Goal: Task Accomplishment & Management: Manage account settings

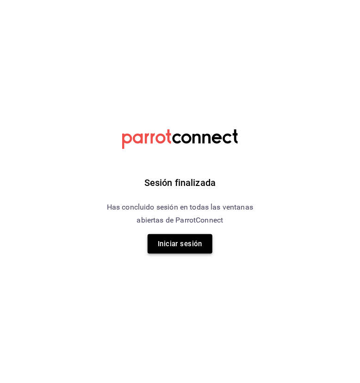
click at [166, 240] on button "Iniciar sesión" at bounding box center [180, 243] width 65 height 19
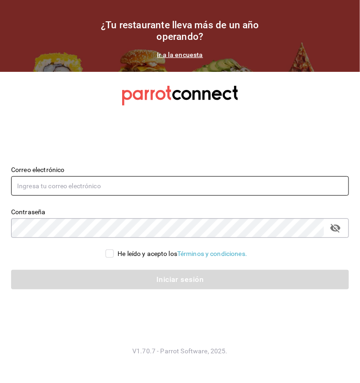
click at [97, 184] on input "text" at bounding box center [180, 185] width 338 height 19
type input "edson.urban@grupocosteno.com"
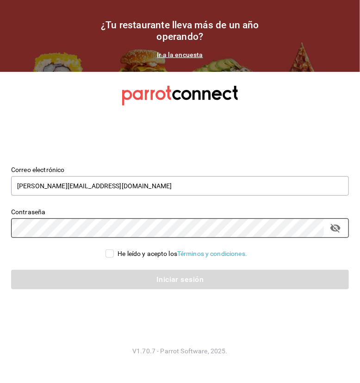
click at [108, 256] on input "He leído y acepto los Términos y condiciones." at bounding box center [110, 253] width 8 height 8
checkbox input "true"
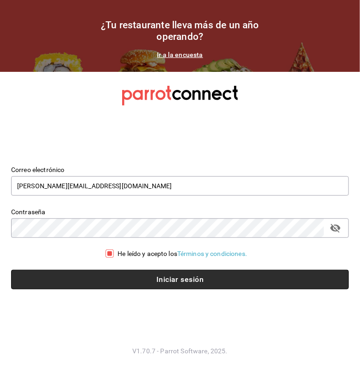
click at [112, 278] on button "Iniciar sesión" at bounding box center [180, 279] width 338 height 19
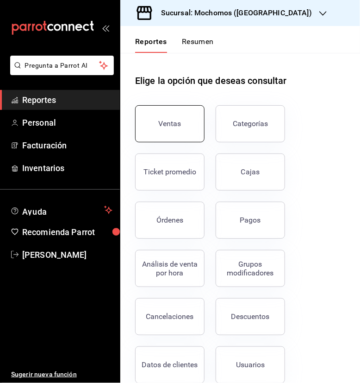
click at [170, 134] on button "Ventas" at bounding box center [169, 123] width 69 height 37
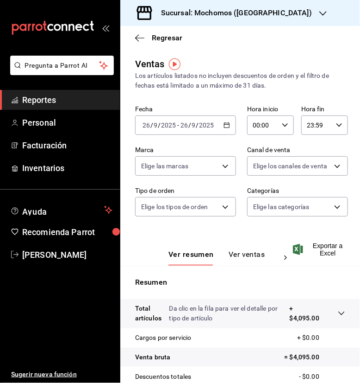
click at [218, 126] on div "[DATE] [DATE] - [DATE] [DATE]" at bounding box center [185, 124] width 101 height 19
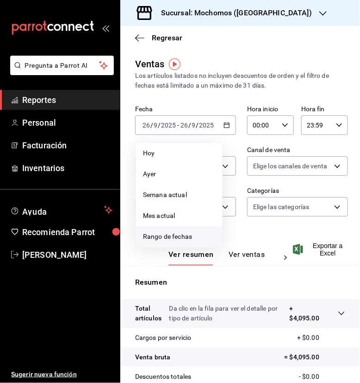
click at [195, 234] on span "Rango de fechas" at bounding box center [179, 237] width 72 height 10
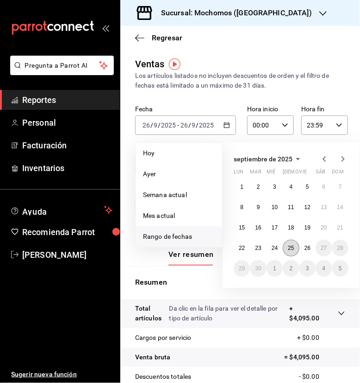
click at [291, 251] on button "25" at bounding box center [291, 247] width 16 height 17
click at [308, 250] on abbr "26" at bounding box center [308, 248] width 6 height 6
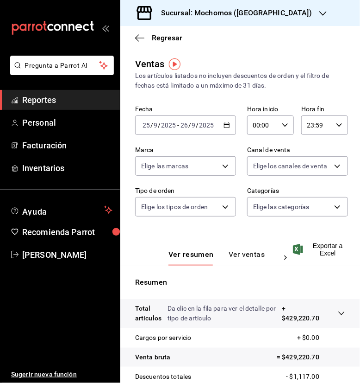
click at [276, 130] on div "00:00 Hora inicio" at bounding box center [270, 124] width 47 height 19
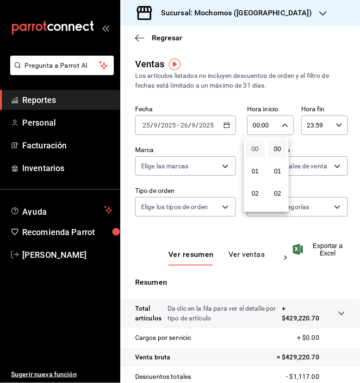
click at [256, 145] on span "00" at bounding box center [256, 148] width 8 height 7
click at [256, 145] on button "05" at bounding box center [255, 148] width 19 height 19
type input "05:00"
click at [330, 122] on div at bounding box center [180, 191] width 360 height 383
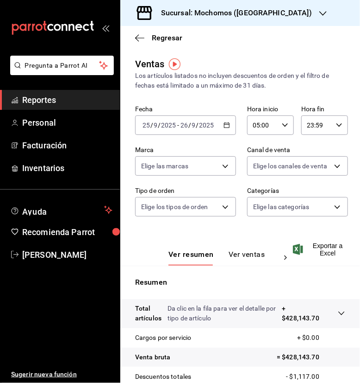
click at [336, 122] on icon "button" at bounding box center [339, 125] width 6 height 6
click at [306, 152] on span "21" at bounding box center [308, 155] width 8 height 7
type input "21:59"
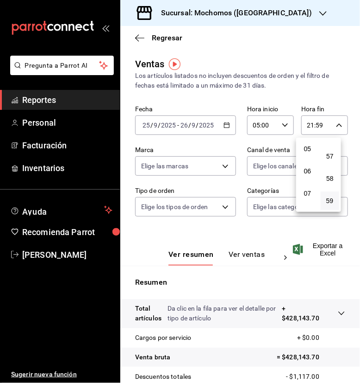
click at [306, 152] on span "05" at bounding box center [308, 148] width 8 height 7
click at [333, 155] on span "57" at bounding box center [331, 155] width 8 height 7
type input "05:57"
click at [333, 155] on button "00" at bounding box center [330, 148] width 19 height 19
type input "05:00"
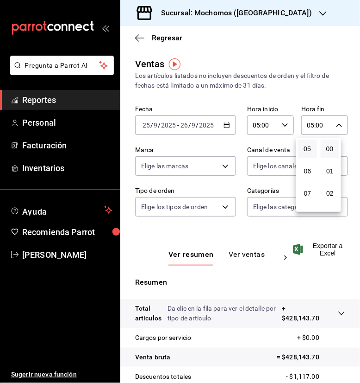
click at [189, 239] on div at bounding box center [180, 191] width 360 height 383
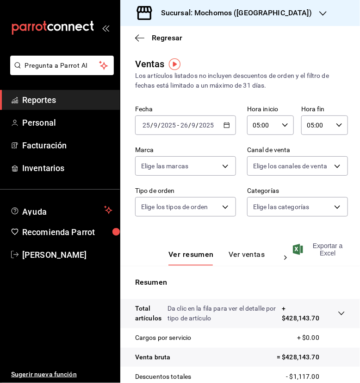
click at [322, 248] on span "Exportar a Excel" at bounding box center [320, 249] width 50 height 15
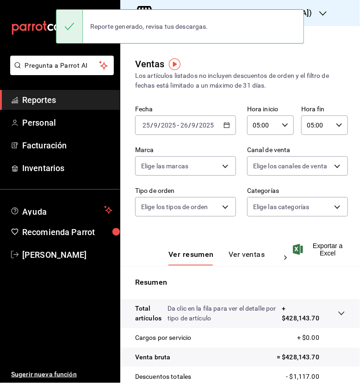
click at [155, 16] on div "Reporte generado, revisa tus descargas." at bounding box center [149, 26] width 133 height 20
click at [196, 75] on div "Los artículos listados no incluyen descuentos de orden y el filtro de fechas es…" at bounding box center [240, 80] width 210 height 19
click at [143, 27] on div "Reporte generado, revisa tus descargas." at bounding box center [149, 26] width 133 height 20
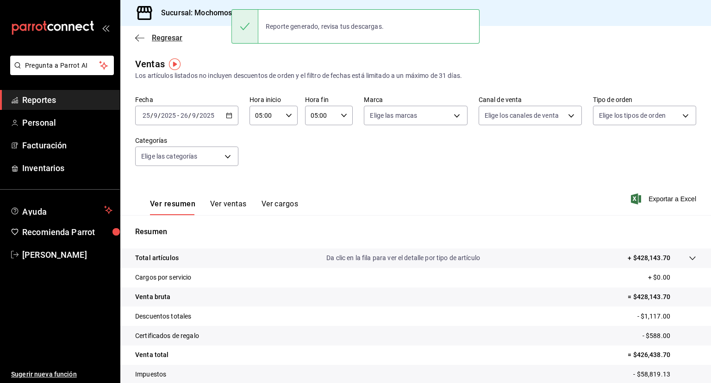
click at [163, 36] on span "Regresar" at bounding box center [167, 37] width 31 height 9
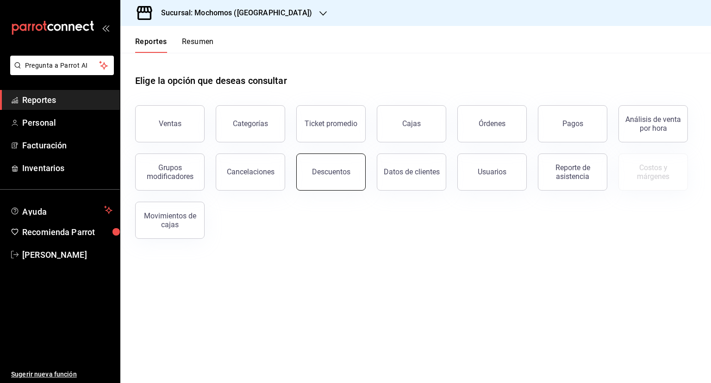
click at [313, 176] on button "Descuentos" at bounding box center [330, 171] width 69 height 37
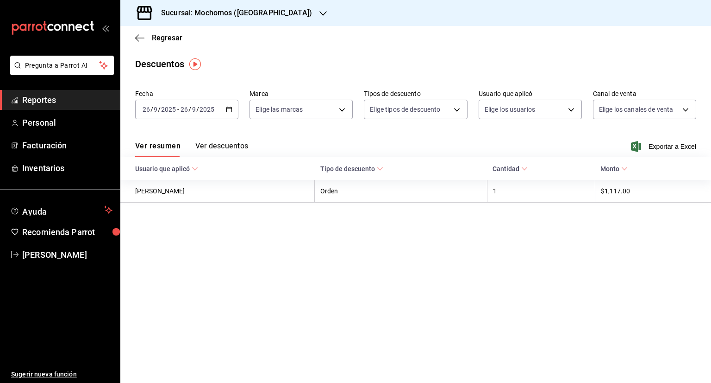
click at [231, 110] on icon "button" at bounding box center [229, 109] width 6 height 6
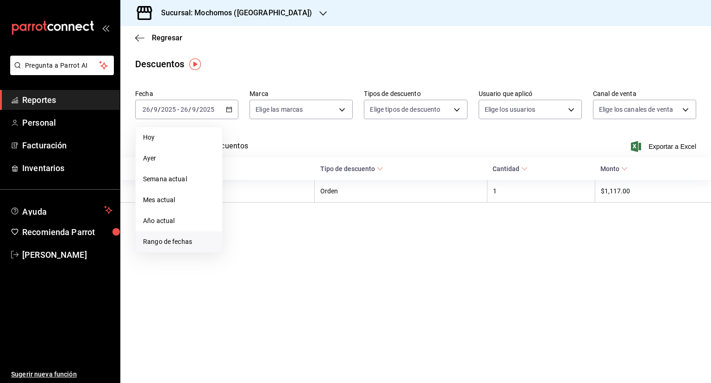
click at [181, 244] on span "Rango de fechas" at bounding box center [179, 242] width 72 height 10
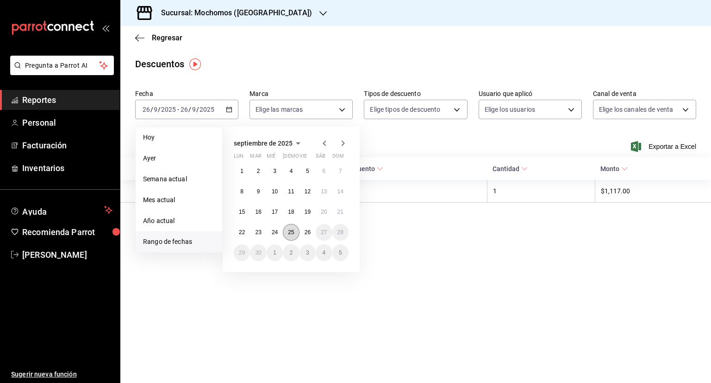
click at [295, 230] on button "25" at bounding box center [291, 232] width 16 height 17
click at [308, 232] on abbr "26" at bounding box center [308, 232] width 6 height 6
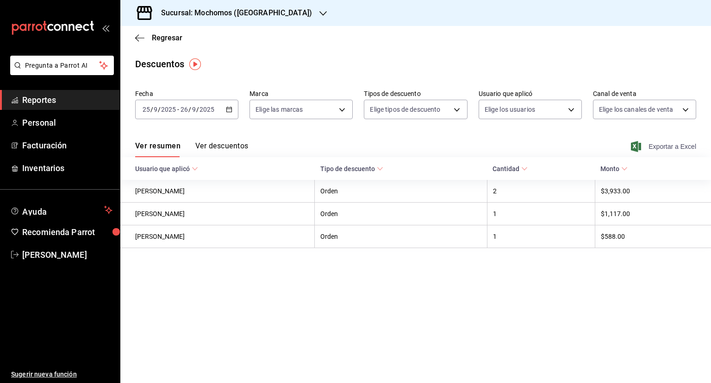
click at [360, 144] on span "Exportar a Excel" at bounding box center [664, 146] width 63 height 11
click at [159, 35] on span "Regresar" at bounding box center [167, 37] width 31 height 9
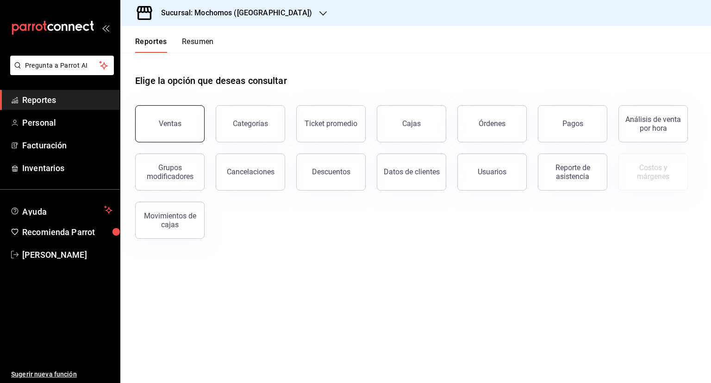
click at [191, 120] on button "Ventas" at bounding box center [169, 123] width 69 height 37
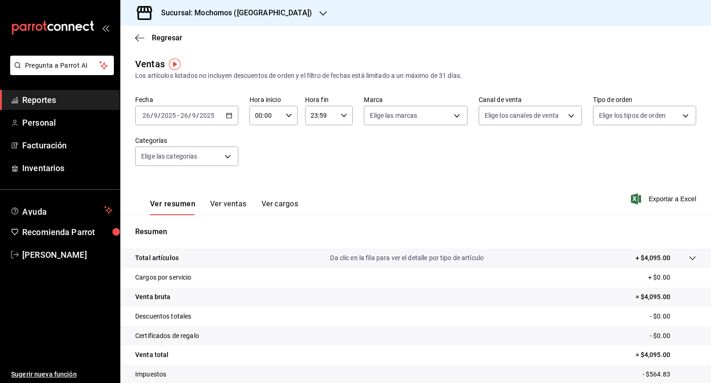
click at [226, 115] on icon "button" at bounding box center [229, 115] width 6 height 6
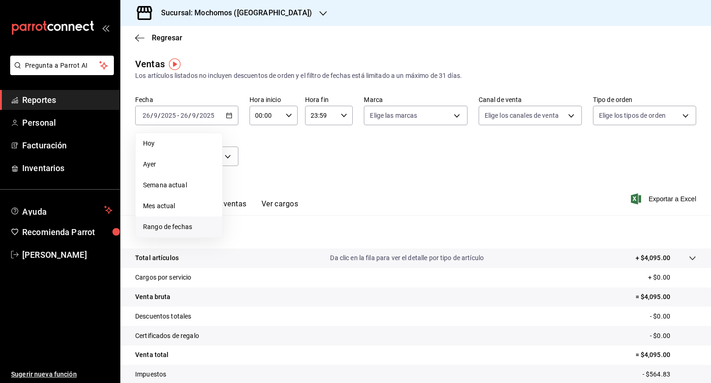
click at [174, 231] on span "Rango de fechas" at bounding box center [179, 227] width 72 height 10
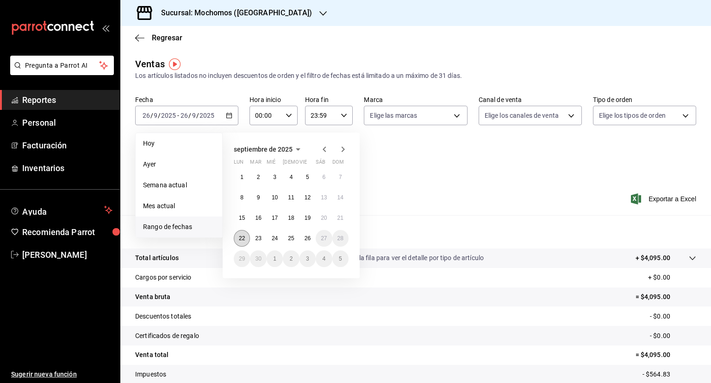
click at [246, 237] on button "22" at bounding box center [242, 238] width 16 height 17
click at [306, 241] on button "26" at bounding box center [308, 238] width 16 height 17
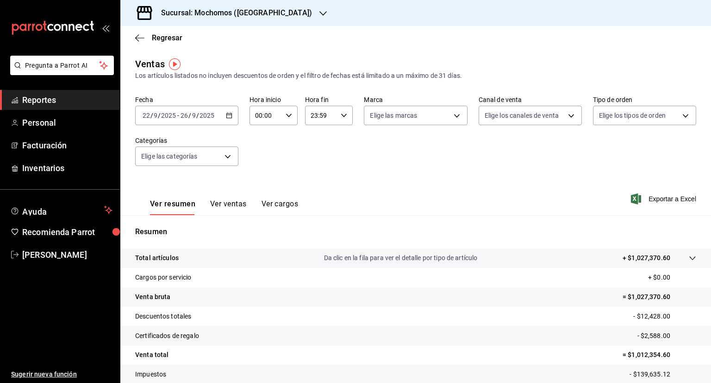
click at [341, 124] on div "23:59 Hora fin" at bounding box center [329, 115] width 48 height 19
click at [321, 147] on button "21" at bounding box center [315, 146] width 20 height 19
type input "21:59"
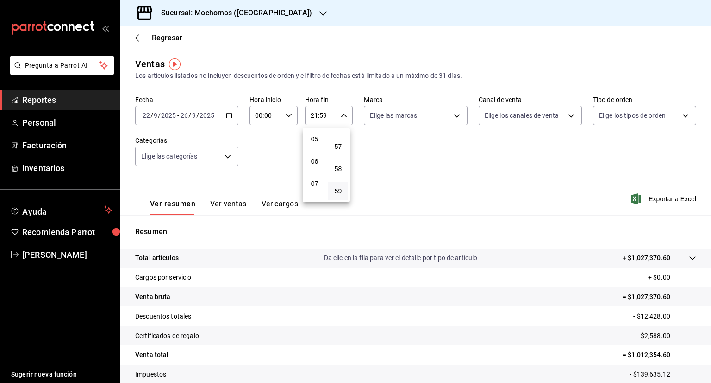
click at [321, 147] on button "05" at bounding box center [315, 139] width 20 height 19
click at [338, 147] on span "57" at bounding box center [338, 146] width 9 height 7
type input "05:57"
click at [338, 147] on button "00" at bounding box center [338, 139] width 20 height 19
type input "05:00"
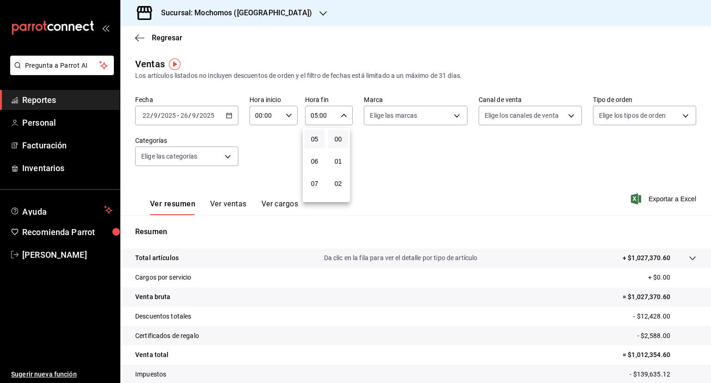
click at [360, 201] on div at bounding box center [355, 191] width 711 height 383
click at [360, 201] on span "Exportar a Excel" at bounding box center [664, 198] width 63 height 11
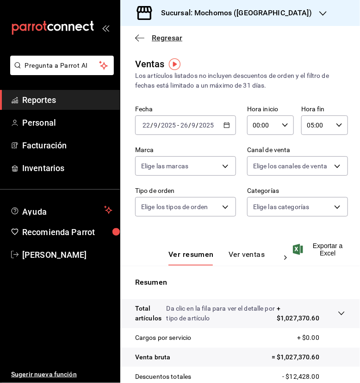
click at [153, 39] on span "Regresar" at bounding box center [167, 37] width 31 height 9
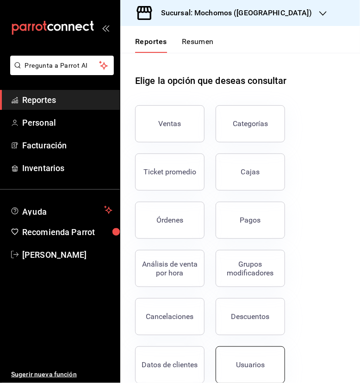
click at [235, 359] on button "Usuarios" at bounding box center [250, 364] width 69 height 37
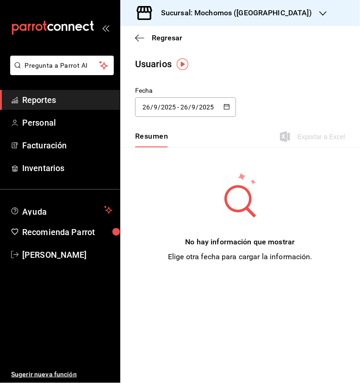
click at [223, 108] on div "[DATE] [DATE] - [DATE] [DATE]" at bounding box center [185, 106] width 101 height 19
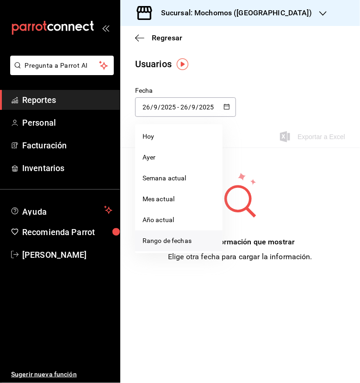
click at [158, 239] on li "Rango de fechas" at bounding box center [179, 240] width 88 height 21
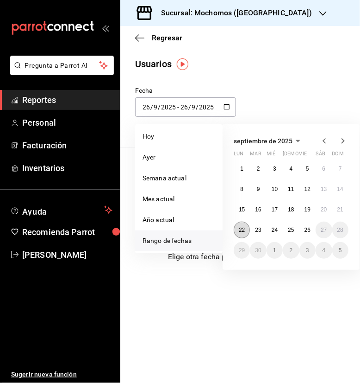
click at [241, 229] on abbr "22" at bounding box center [242, 229] width 6 height 6
type input "[DATE]"
type input "22"
type input "[DATE]"
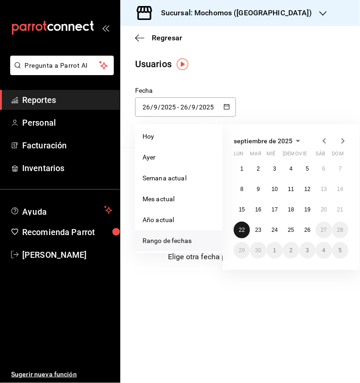
type input "22"
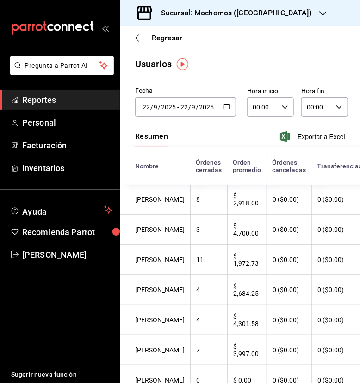
click at [284, 103] on div "00:00 Hora inicio" at bounding box center [270, 106] width 47 height 19
click at [253, 164] on div "01" at bounding box center [255, 153] width 23 height 22
click at [252, 155] on span "01" at bounding box center [256, 152] width 8 height 7
type input "01:00"
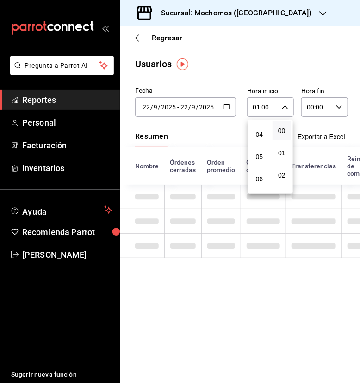
scroll to position [93, 0]
click at [252, 155] on button "05" at bounding box center [259, 149] width 19 height 19
type input "05:00"
click at [309, 107] on div at bounding box center [180, 191] width 360 height 383
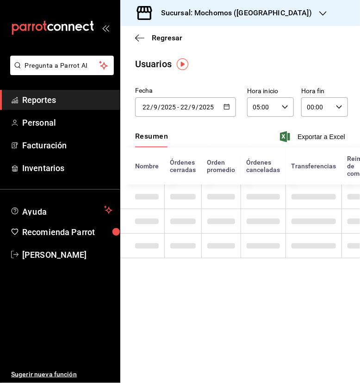
click at [309, 107] on input "00:00" at bounding box center [317, 107] width 31 height 19
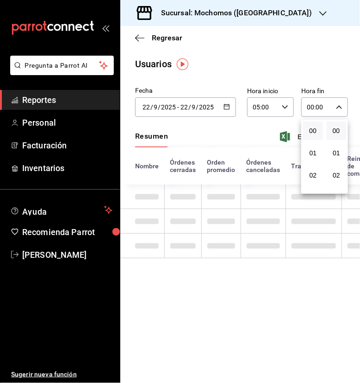
click at [307, 135] on button "00" at bounding box center [313, 130] width 20 height 19
click at [307, 135] on button "05" at bounding box center [313, 130] width 20 height 19
type input "05:00"
click at [307, 135] on button "05" at bounding box center [313, 130] width 20 height 19
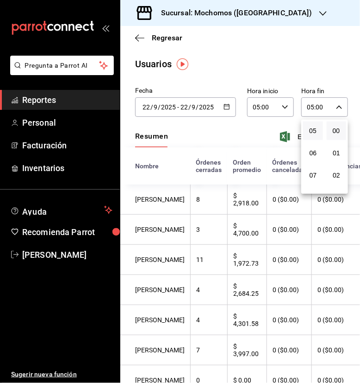
click at [226, 132] on div at bounding box center [180, 191] width 360 height 383
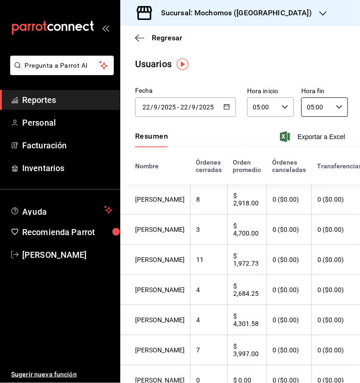
click at [169, 105] on input "2025" at bounding box center [169, 106] width 16 height 7
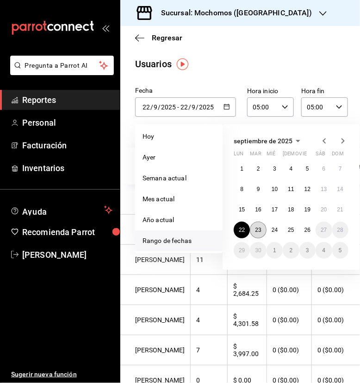
click at [258, 228] on abbr "23" at bounding box center [258, 229] width 6 height 6
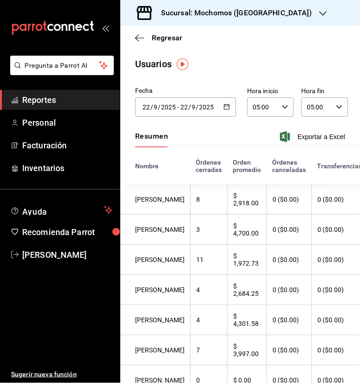
type input "[DATE]"
type input "23"
type input "[DATE]"
type input "23"
click at [224, 107] on icon "button" at bounding box center [227, 106] width 6 height 6
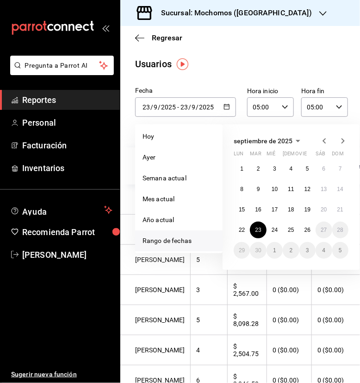
click at [224, 107] on icon "button" at bounding box center [227, 106] width 6 height 6
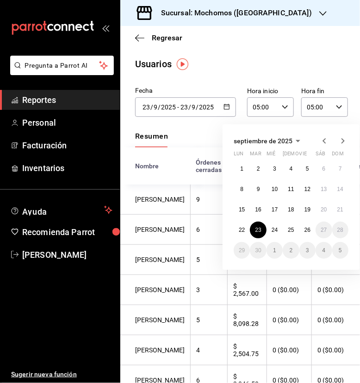
click at [191, 128] on div "Resumen Exportar a Excel" at bounding box center [240, 137] width 240 height 19
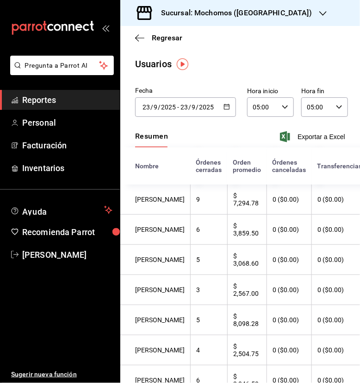
click at [226, 103] on icon "button" at bounding box center [227, 106] width 6 height 6
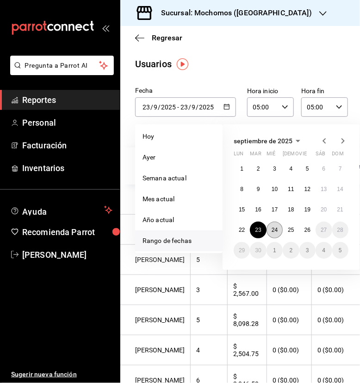
click at [271, 226] on button "24" at bounding box center [275, 229] width 16 height 17
type input "[DATE]"
type input "24"
type input "[DATE]"
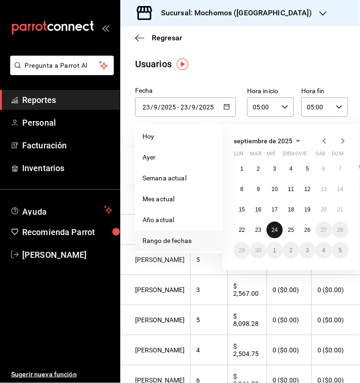
type input "24"
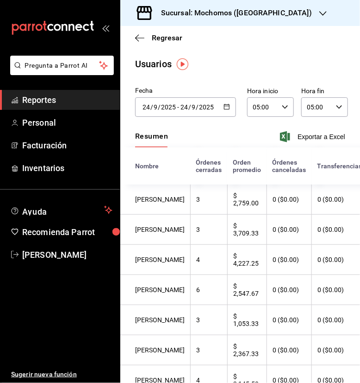
click at [224, 107] on icon "button" at bounding box center [227, 106] width 6 height 6
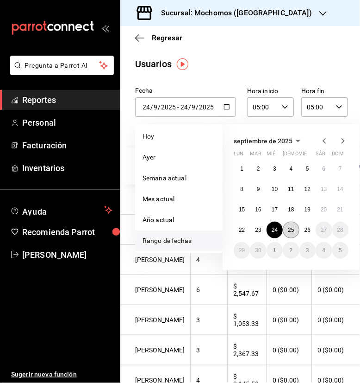
click at [291, 230] on abbr "25" at bounding box center [291, 229] width 6 height 6
type input "[DATE]"
type input "25"
type input "[DATE]"
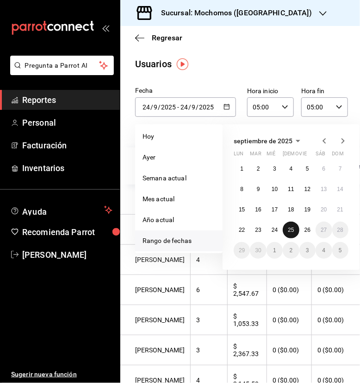
type input "25"
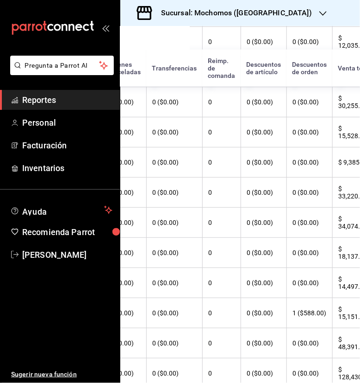
scroll to position [278, 172]
